Goal: Information Seeking & Learning: Learn about a topic

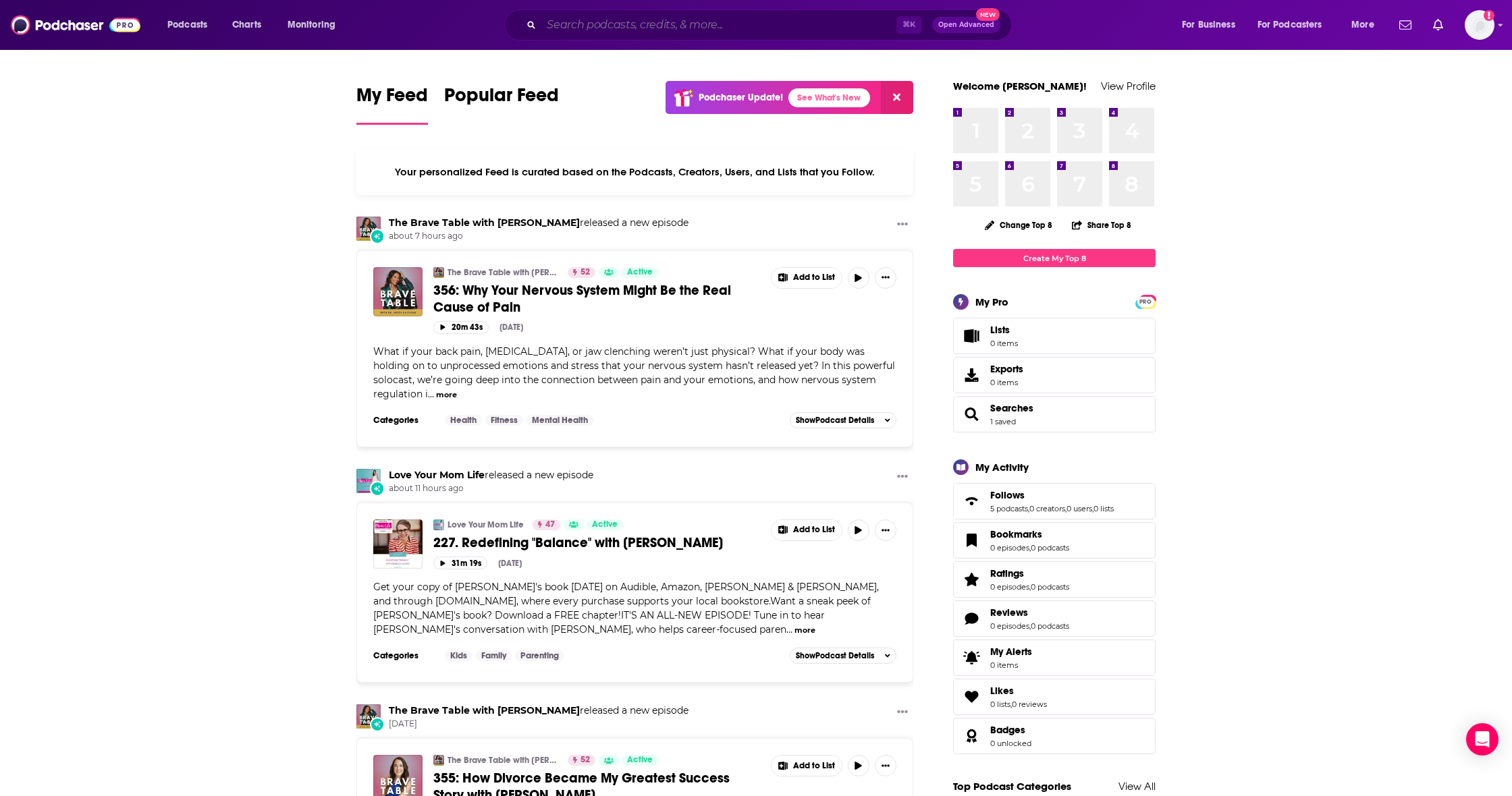
click at [577, 28] on input "Search podcasts, credits, & more..." at bounding box center [718, 25] width 355 height 21
paste input "Just Lookin' Out"
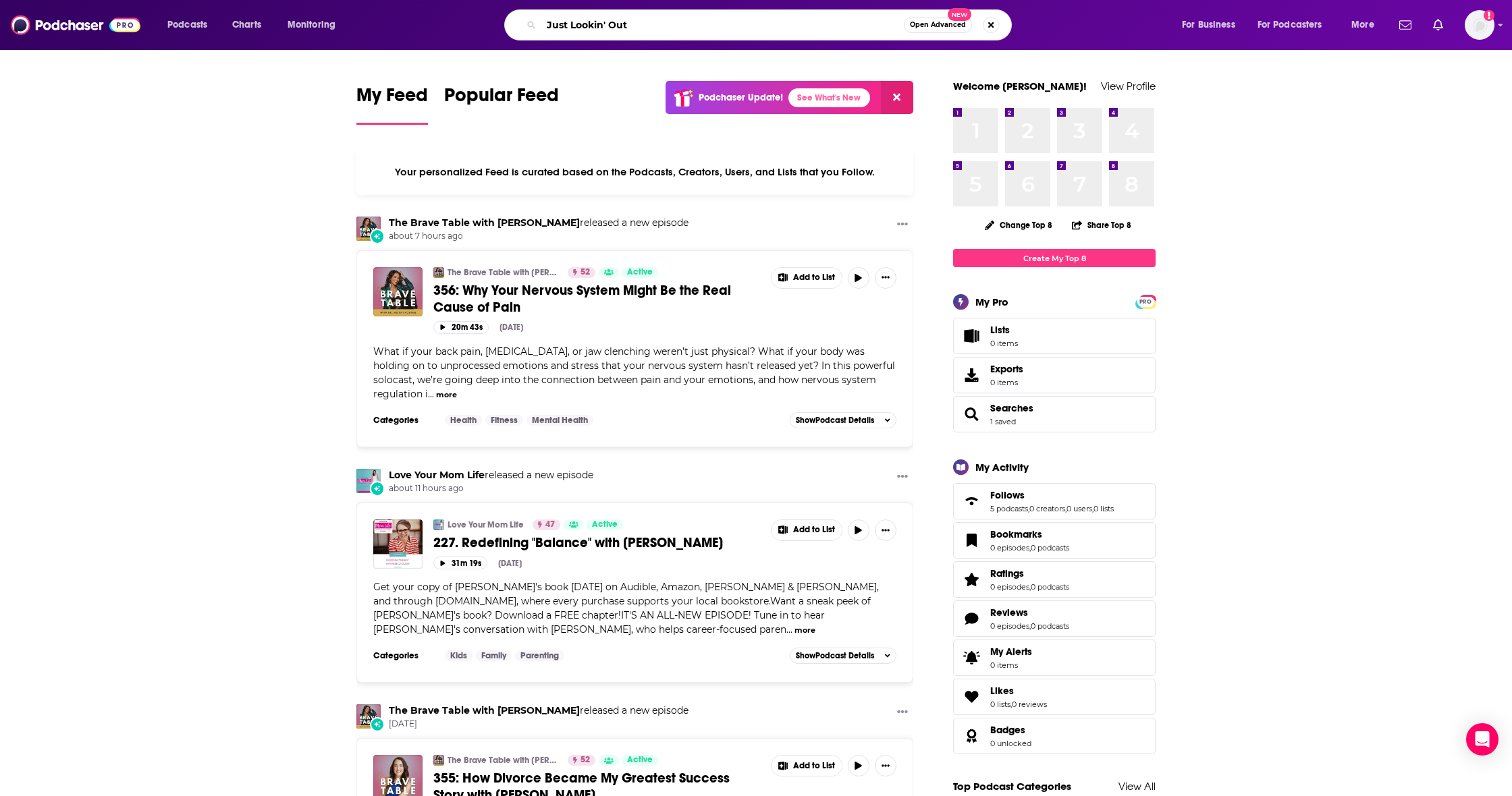
type input "Just Lookin' Out"
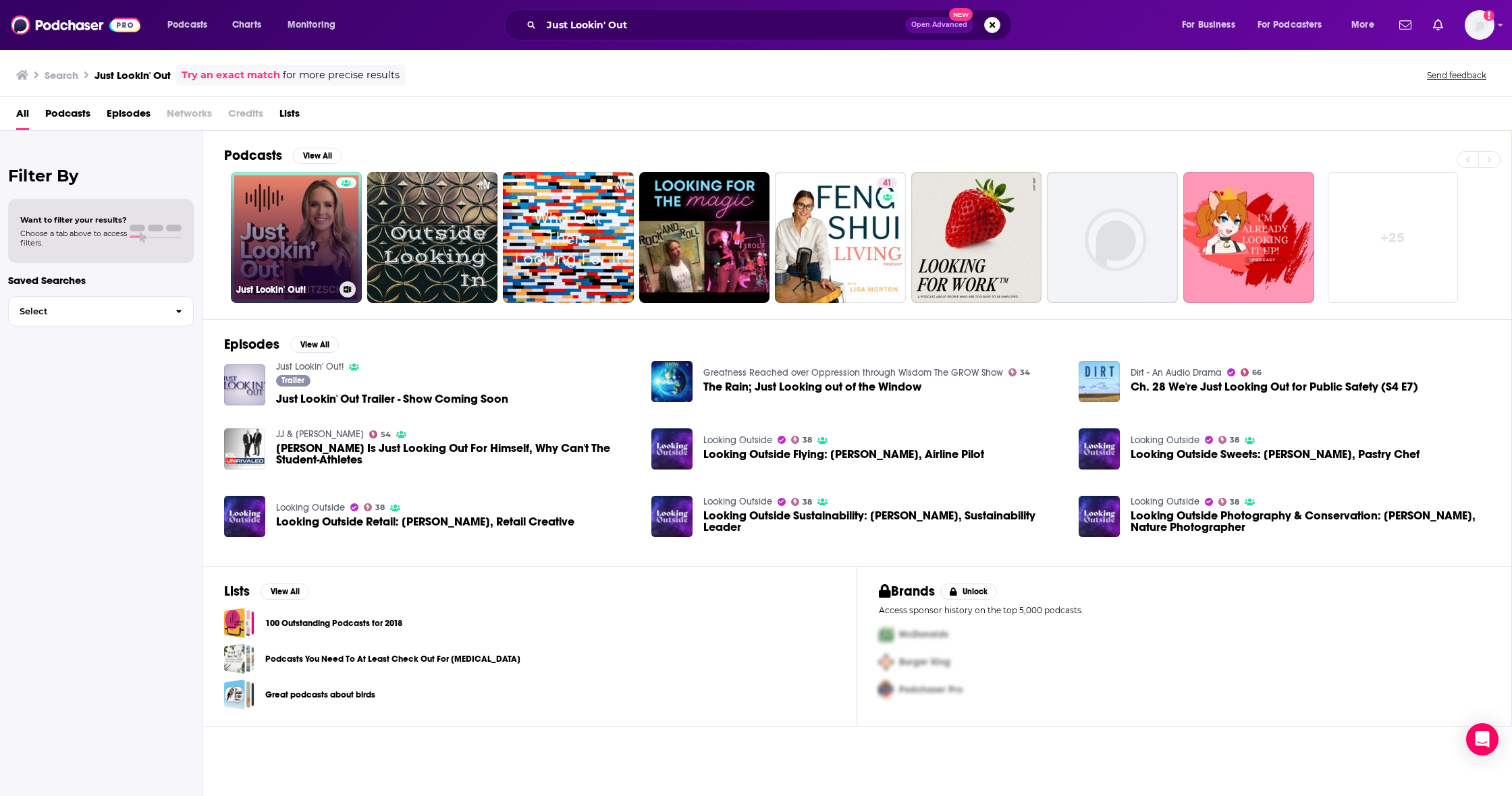
click at [271, 237] on link "Just Lookin' Out!" at bounding box center [296, 237] width 131 height 131
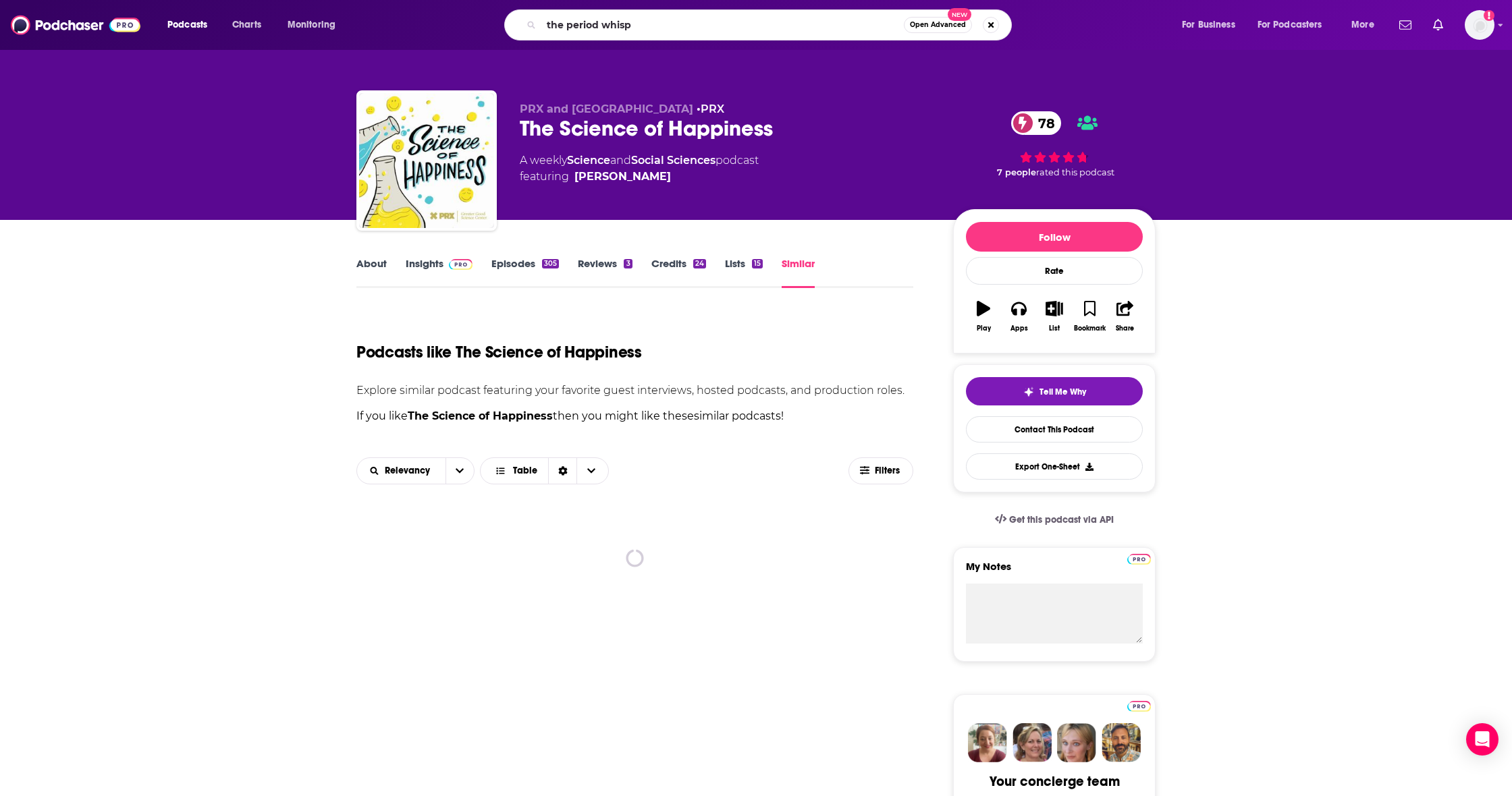
type input "the period whispe"
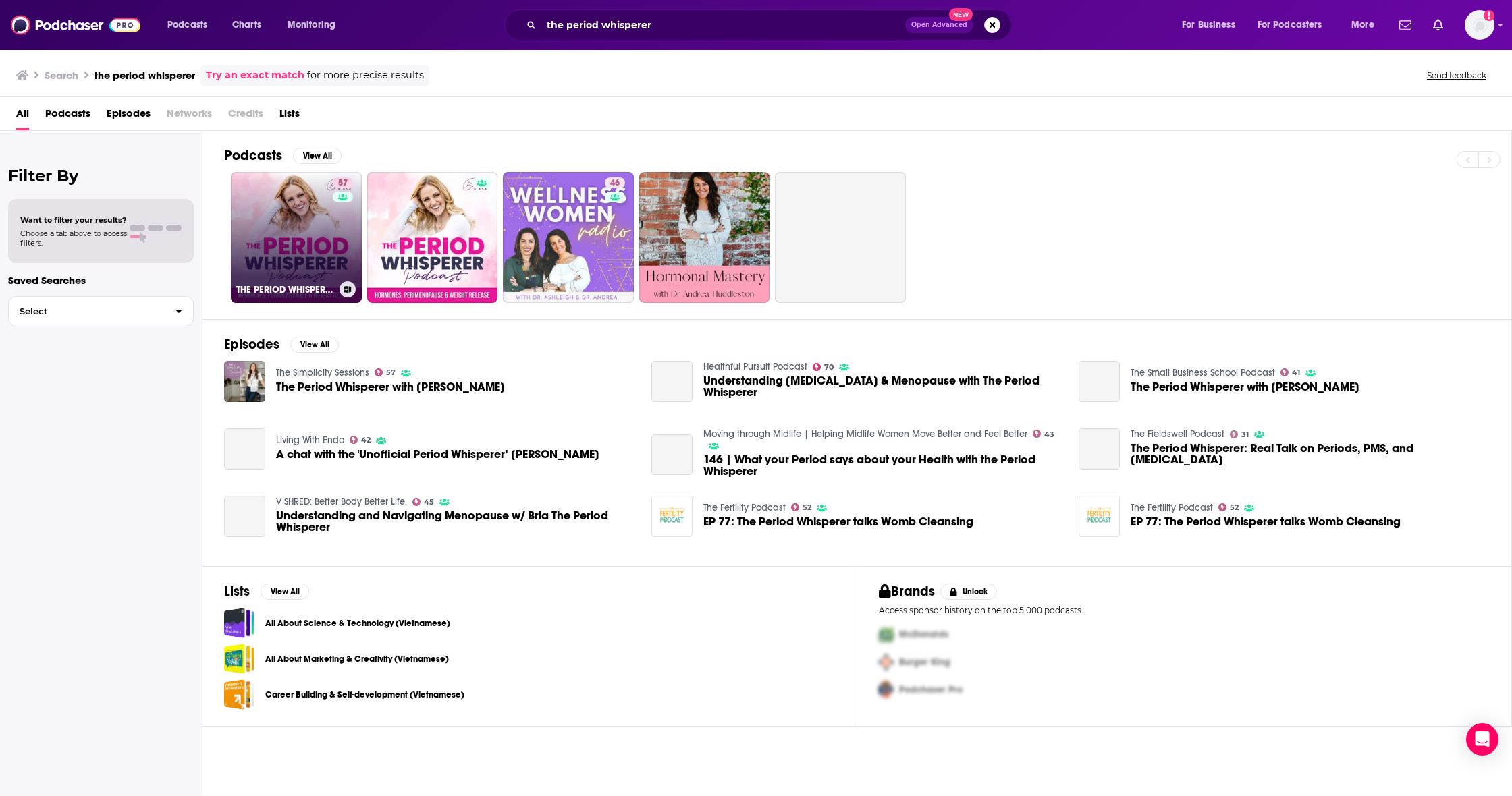
click at [324, 215] on link "57 THE PERIOD WHISPERER PODCAST - [MEDICAL_DATA], Menopause, [MEDICAL_DATA], We…" at bounding box center [296, 237] width 131 height 131
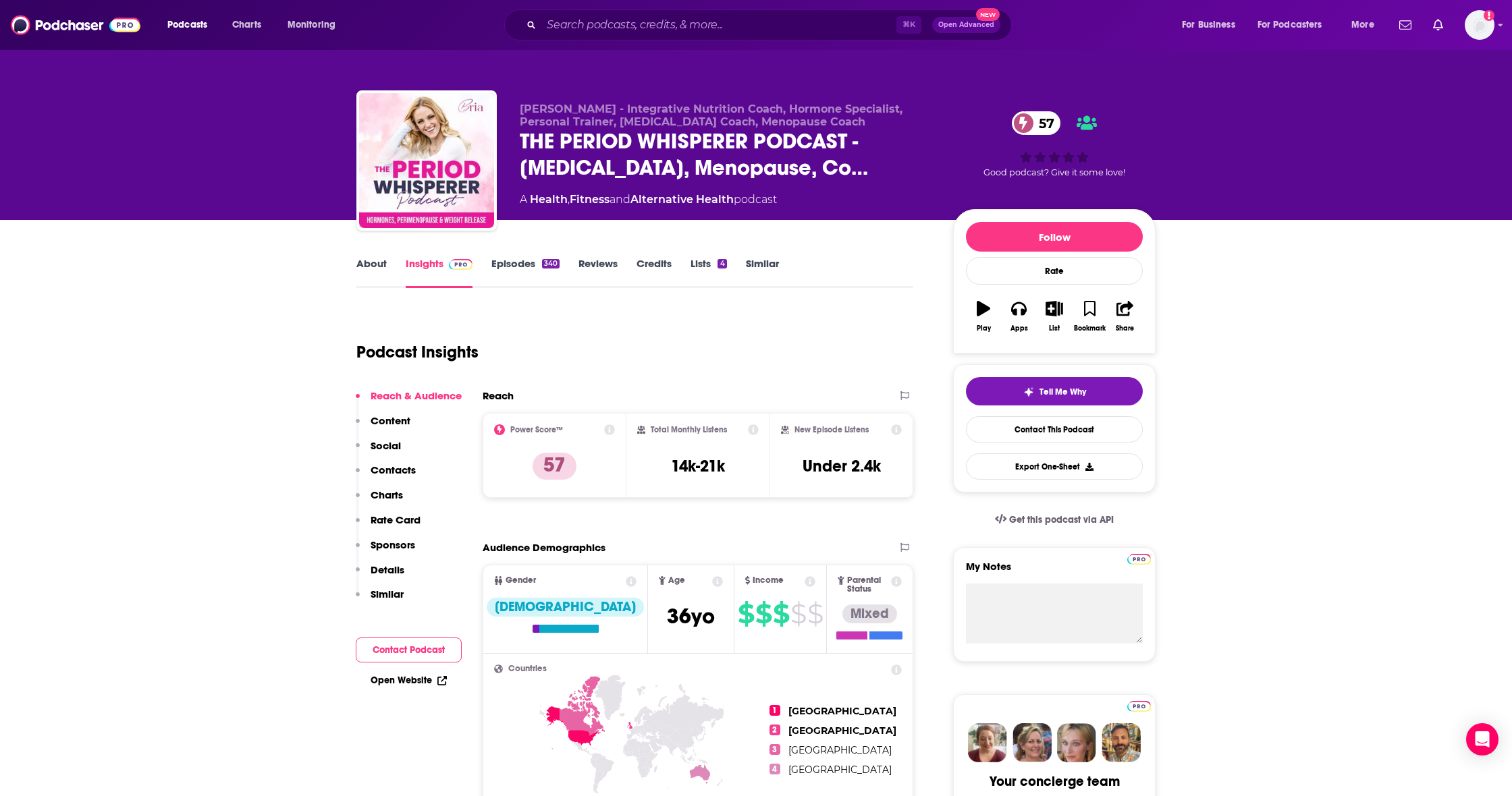
click at [365, 268] on link "About" at bounding box center [371, 272] width 30 height 31
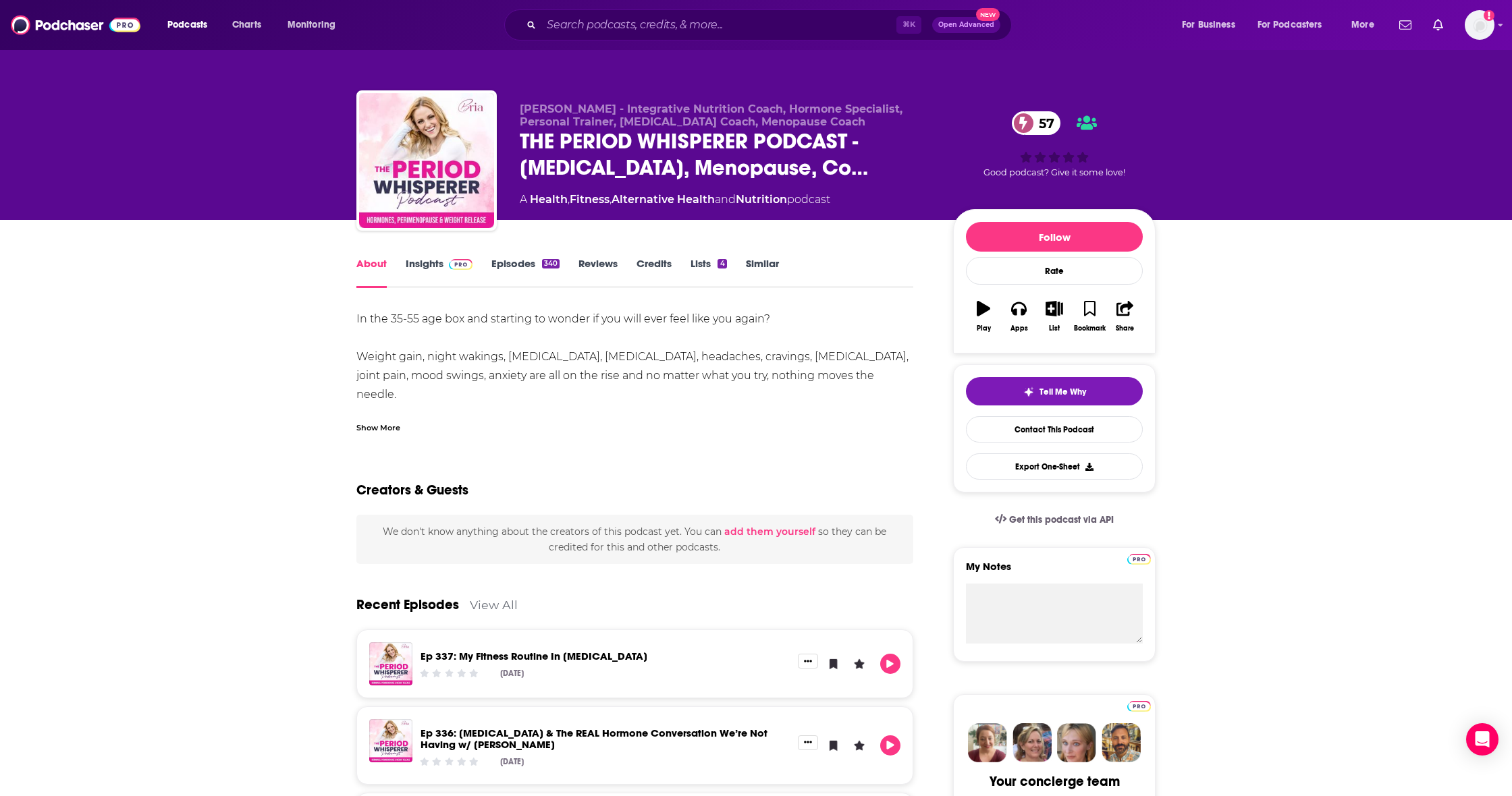
click at [388, 424] on div "Show More" at bounding box center [378, 427] width 44 height 13
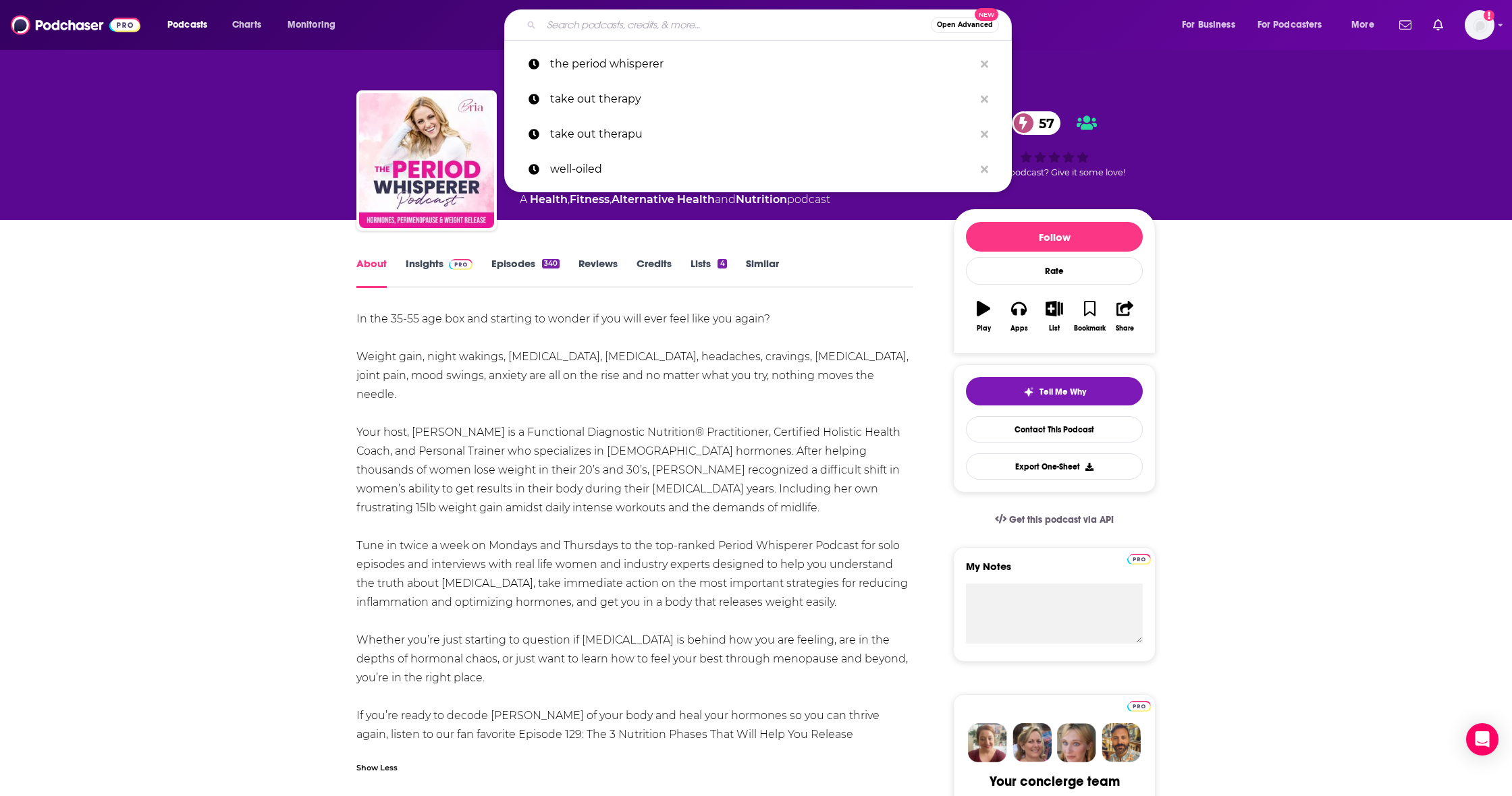
click at [553, 23] on input "Search podcasts, credits, & more..." at bounding box center [735, 25] width 390 height 21
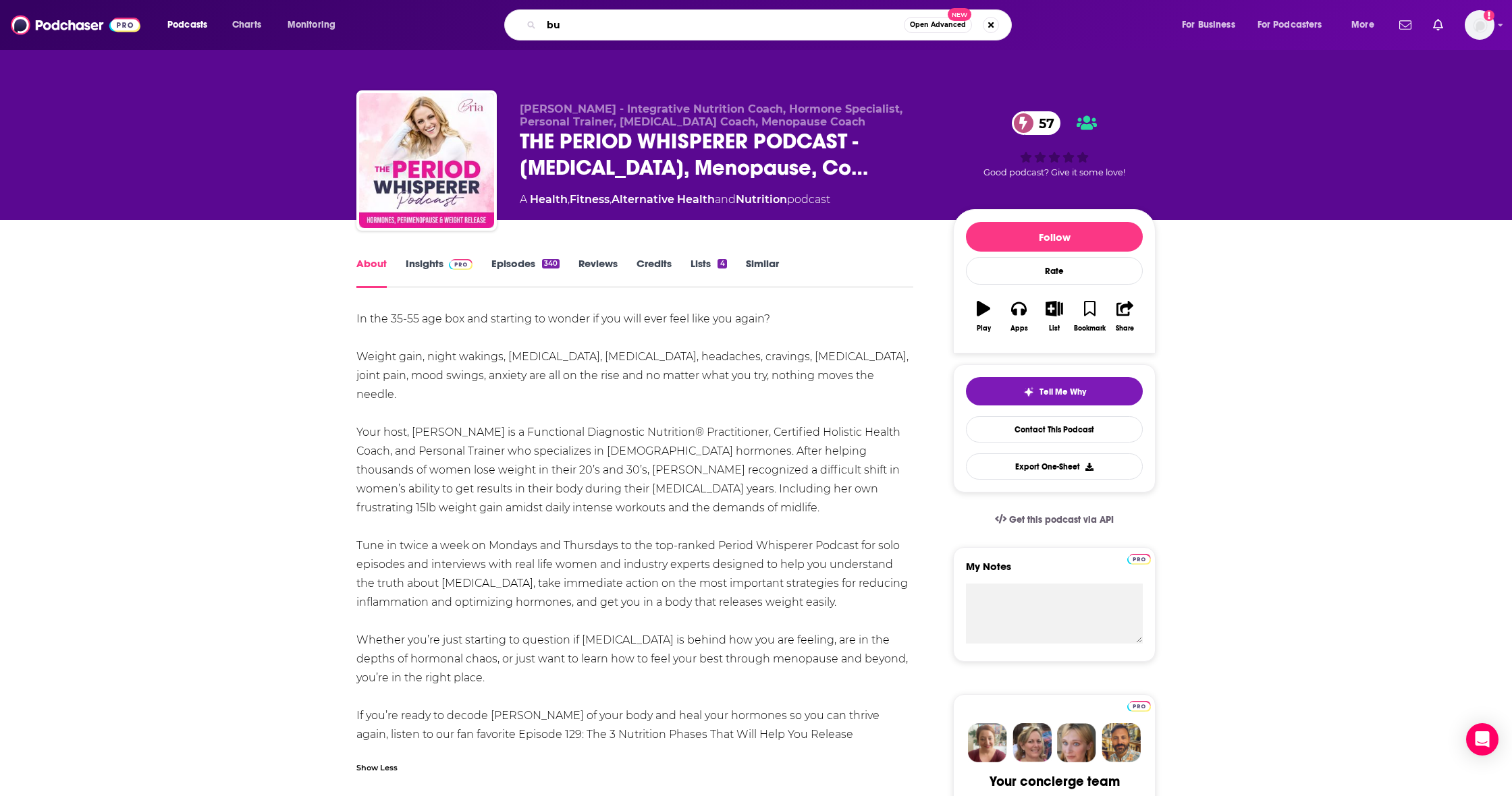
type input "b"
type input "[DEMOGRAPHIC_DATA] company owners"
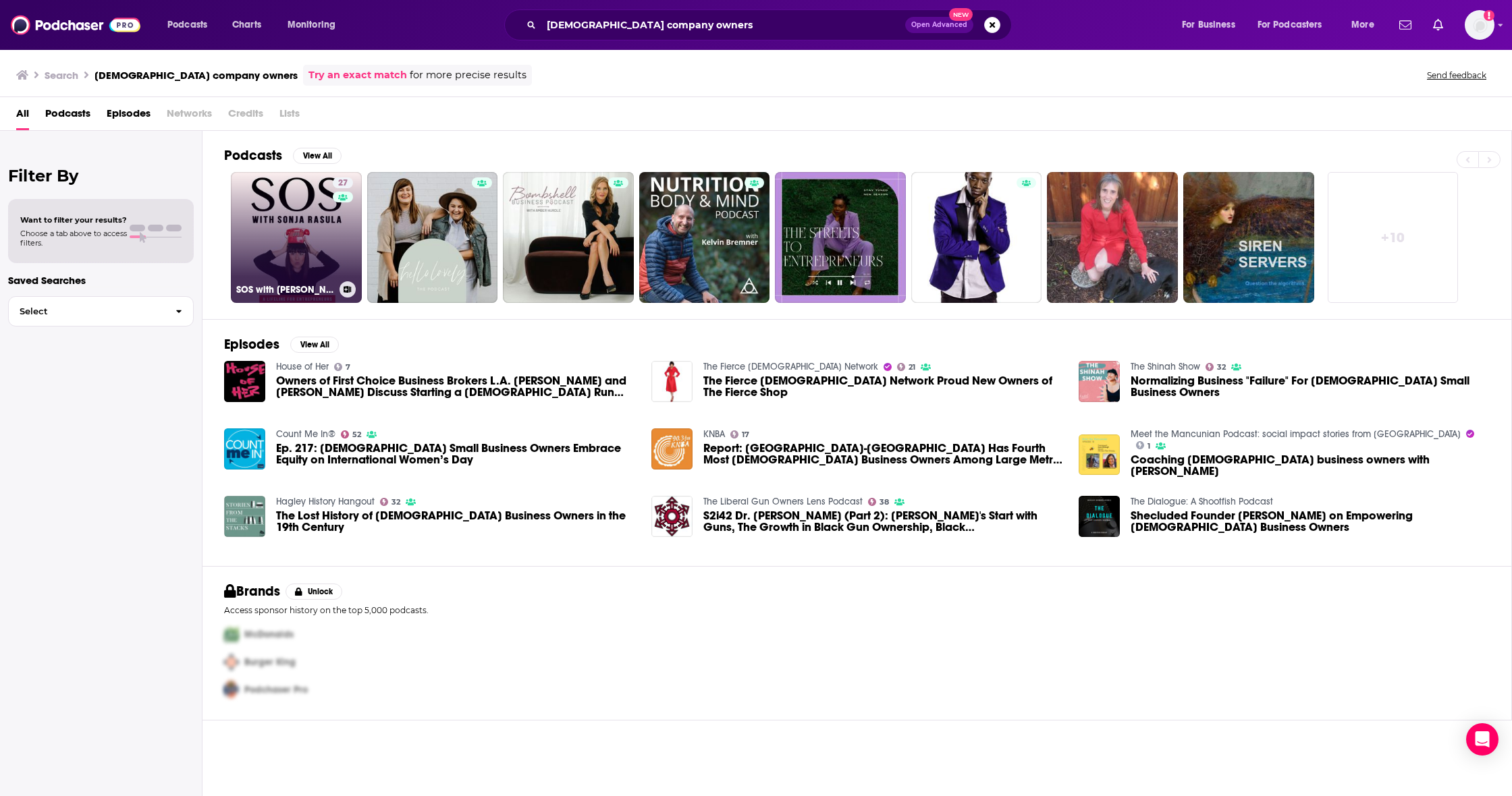
click at [300, 223] on link "27 SOS with [PERSON_NAME]" at bounding box center [296, 237] width 131 height 131
